Goal: Task Accomplishment & Management: Manage account settings

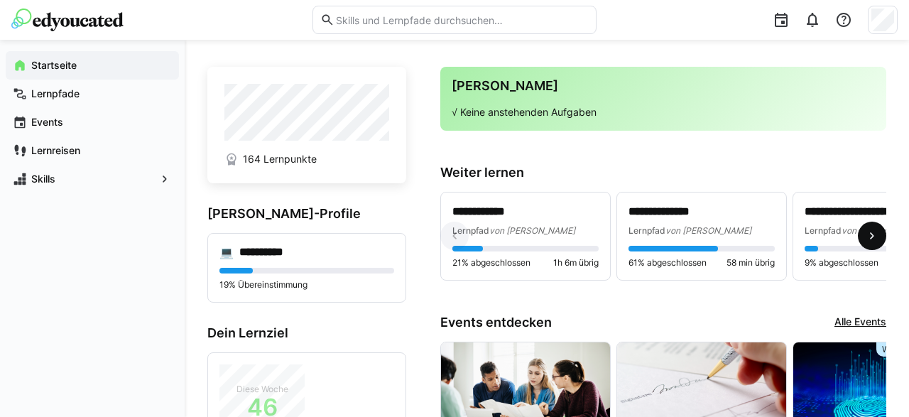
click at [873, 234] on eds-icon at bounding box center [872, 236] width 14 height 14
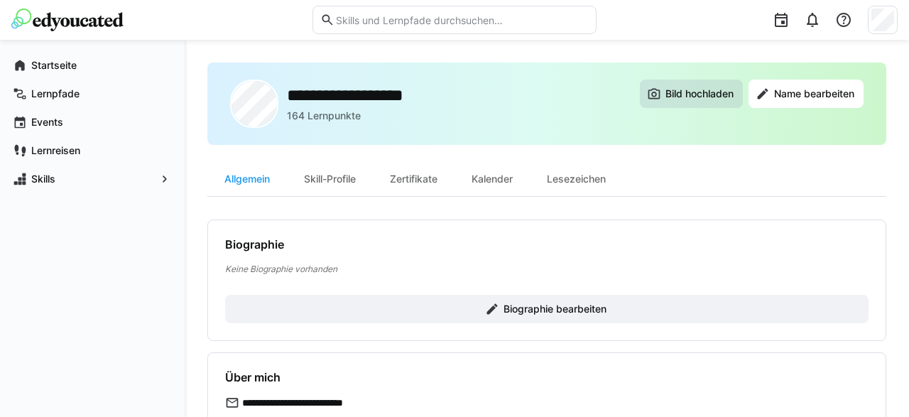
click at [681, 82] on span "Bild hochladen" at bounding box center [691, 94] width 103 height 28
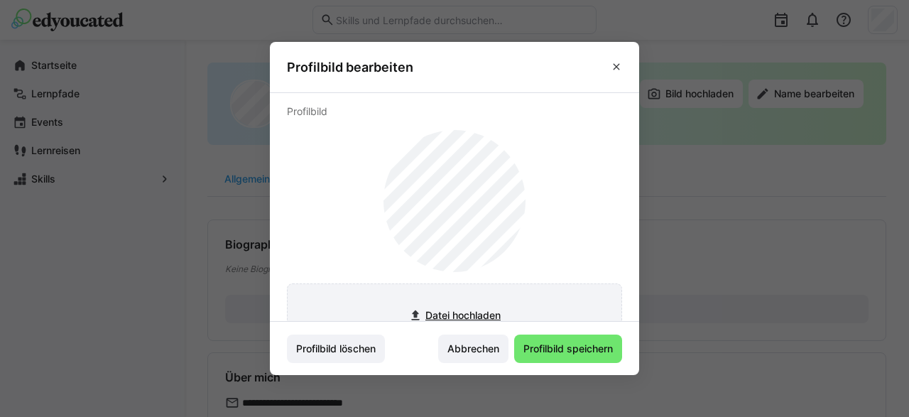
click at [445, 313] on input "file" at bounding box center [455, 315] width 334 height 62
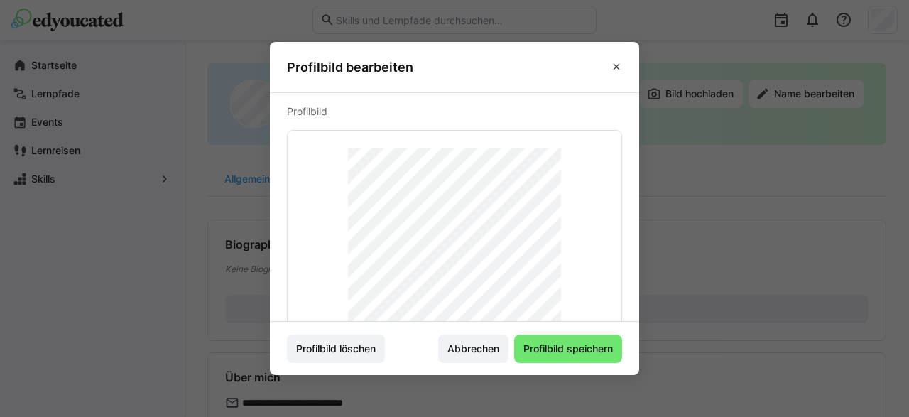
scroll to position [110, 0]
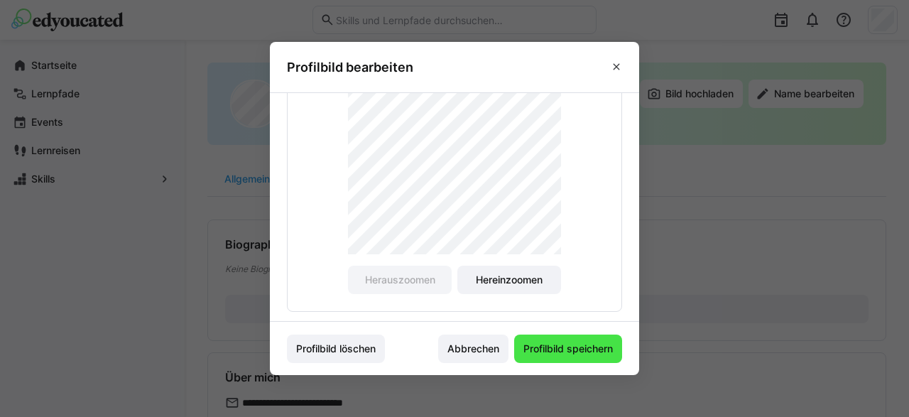
click at [556, 349] on span "Profilbild speichern" at bounding box center [568, 349] width 94 height 14
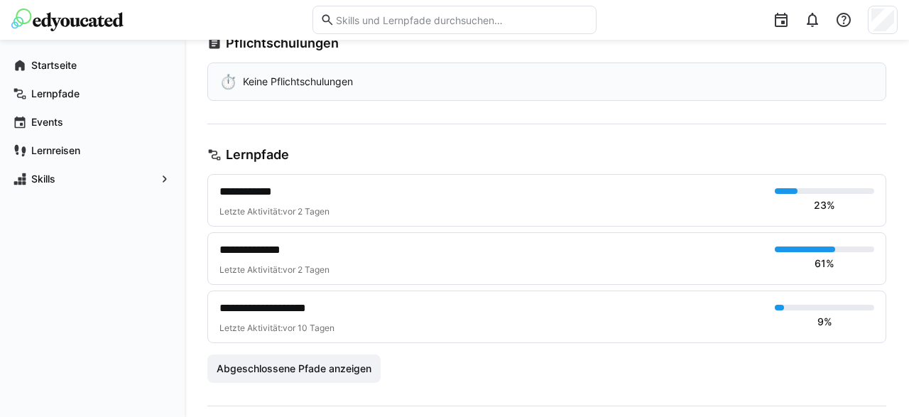
scroll to position [222, 0]
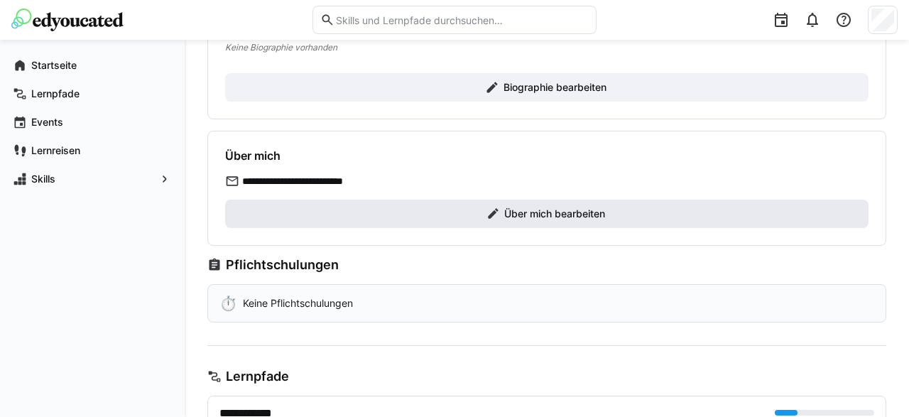
click at [547, 212] on span "Über mich bearbeiten" at bounding box center [554, 214] width 105 height 14
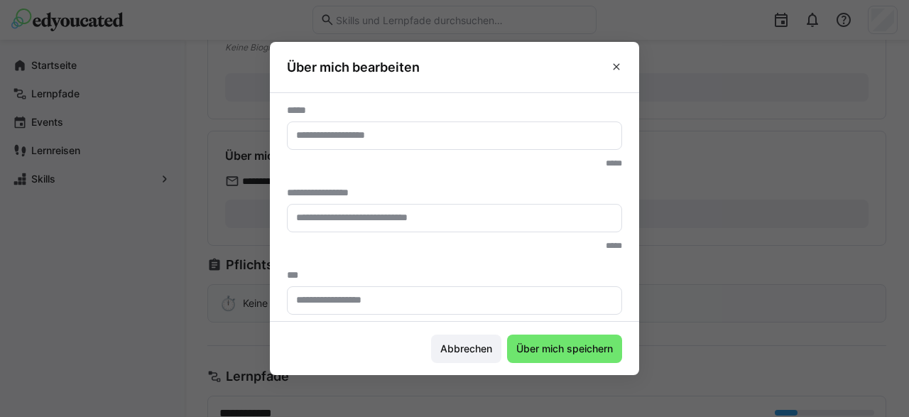
click at [342, 134] on input "text" at bounding box center [455, 135] width 320 height 13
type input "**********"
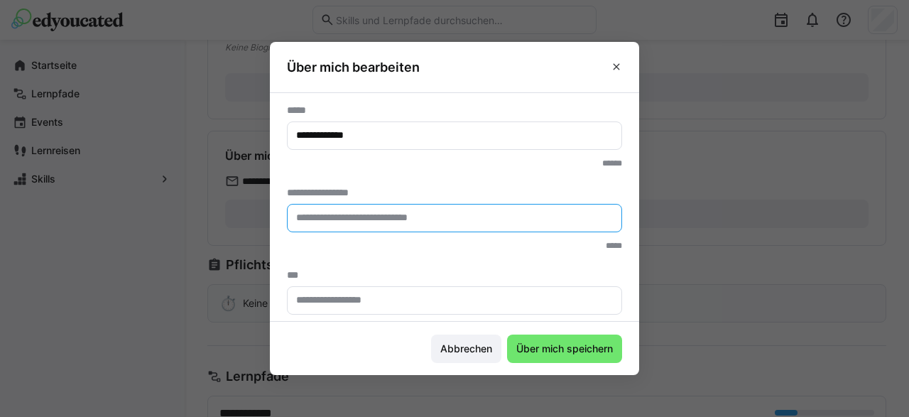
click at [386, 218] on input "text" at bounding box center [455, 218] width 320 height 13
paste input "**********"
type input "**********"
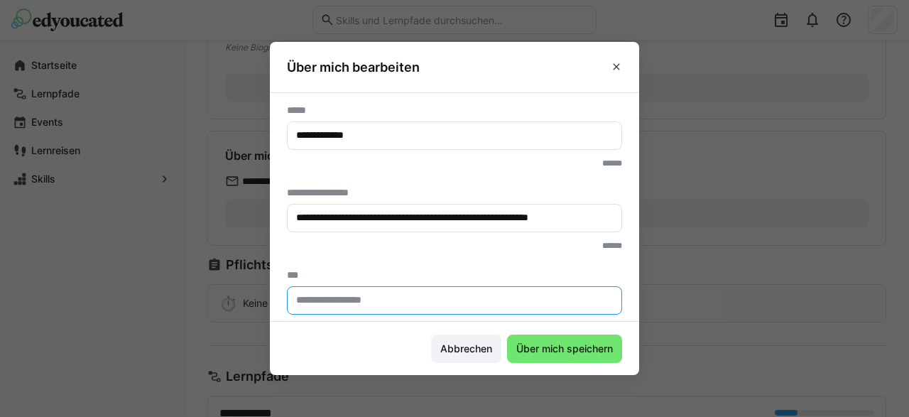
click at [337, 305] on input "text" at bounding box center [455, 300] width 320 height 13
type input "*******"
click at [528, 342] on span "Über mich speichern" at bounding box center [564, 349] width 101 height 14
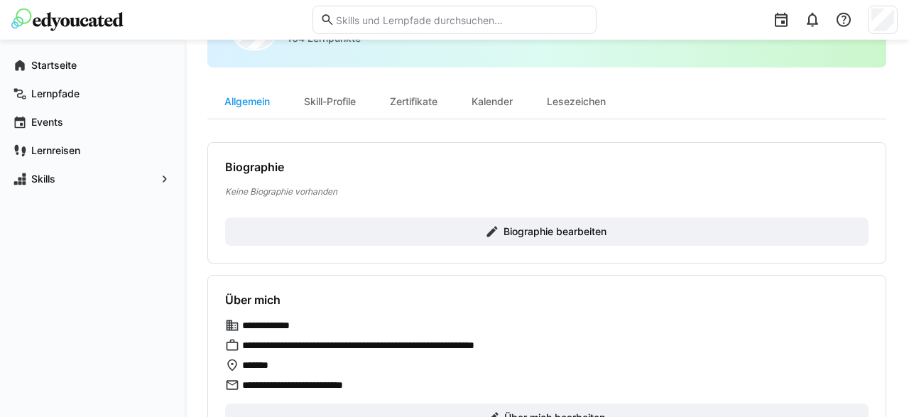
scroll to position [0, 0]
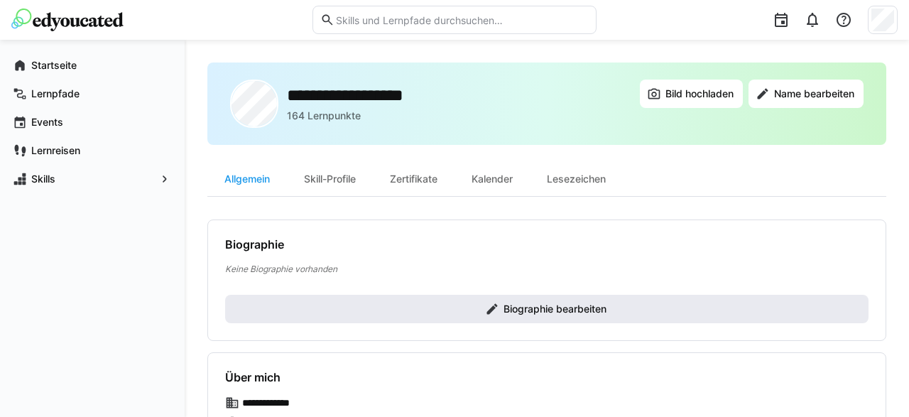
click at [509, 312] on span "Biographie bearbeiten" at bounding box center [554, 309] width 107 height 14
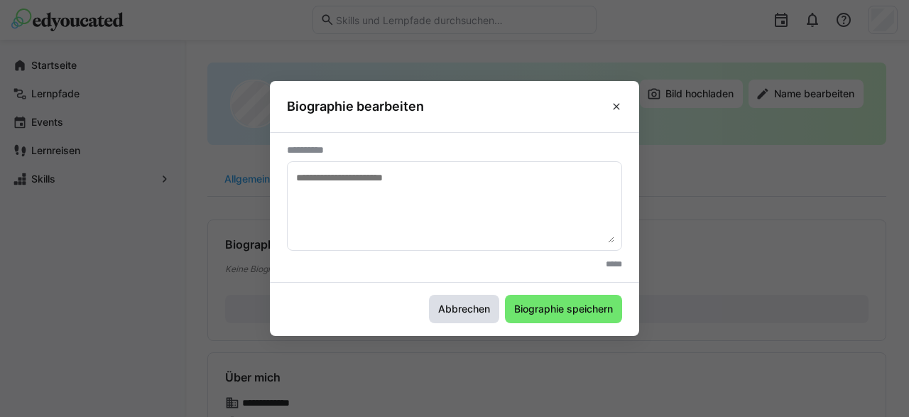
click at [467, 307] on span "Abbrechen" at bounding box center [464, 309] width 56 height 14
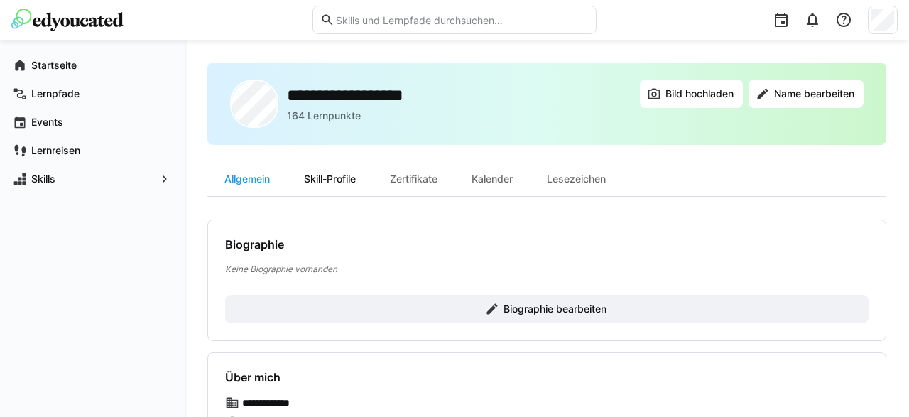
click at [346, 176] on div "Skill-Profile" at bounding box center [330, 179] width 86 height 34
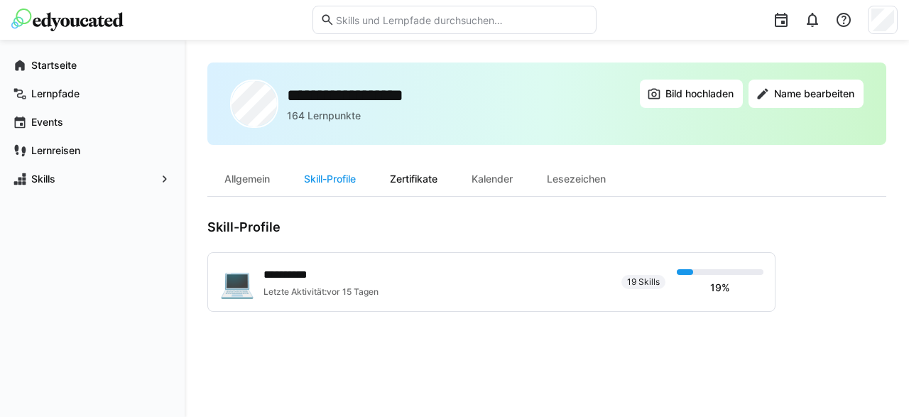
click at [423, 181] on div "Zertifikate" at bounding box center [414, 179] width 82 height 34
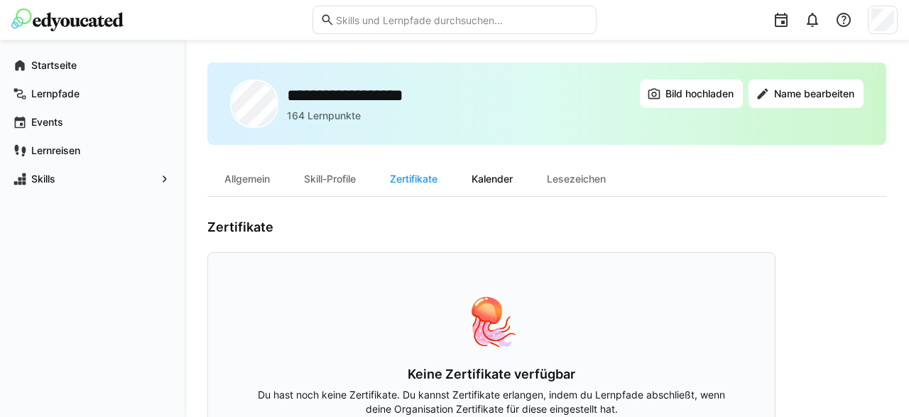
click at [508, 186] on div "Kalender" at bounding box center [491, 179] width 75 height 34
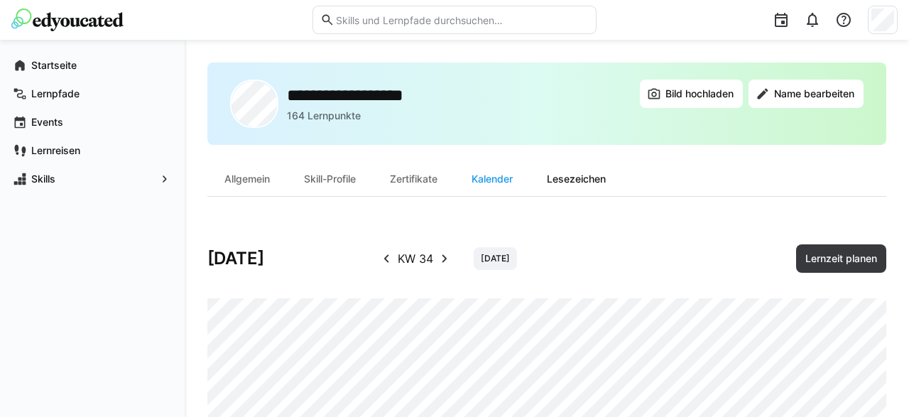
click at [587, 176] on div "Lesezeichen" at bounding box center [576, 179] width 93 height 34
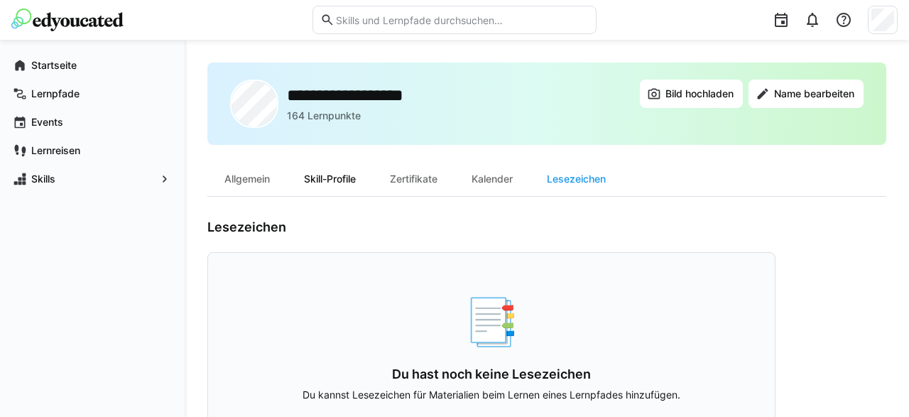
click at [346, 174] on div "Skill-Profile" at bounding box center [330, 179] width 86 height 34
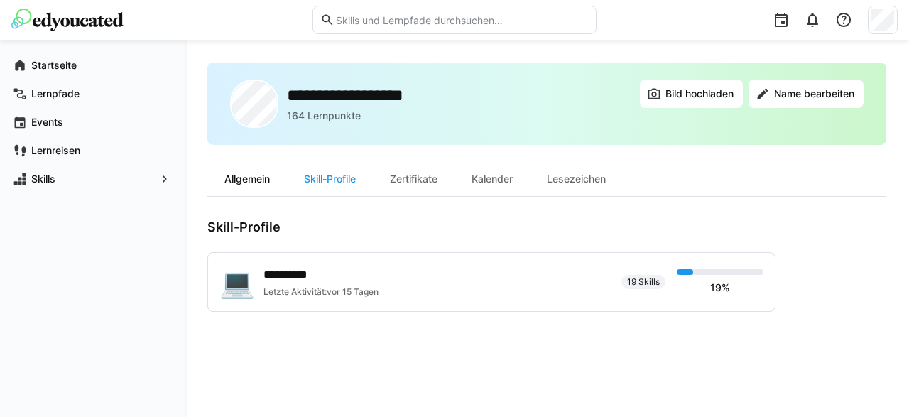
click at [258, 179] on div "Allgemein" at bounding box center [247, 179] width 80 height 34
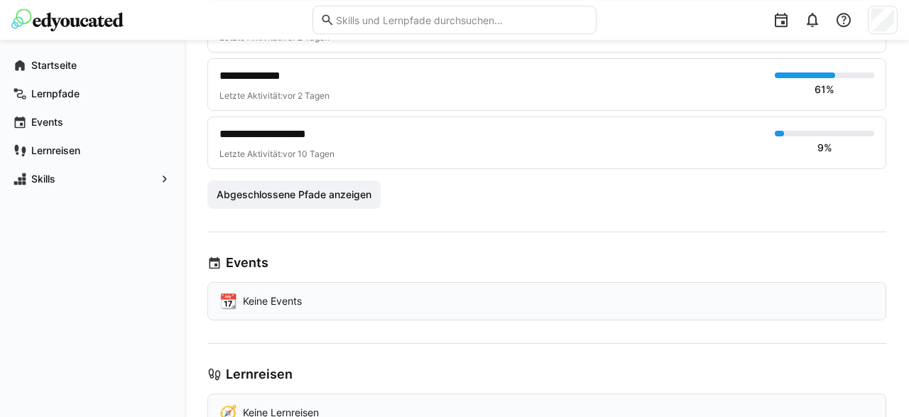
scroll to position [708, 0]
